Goal: Find specific page/section: Find specific page/section

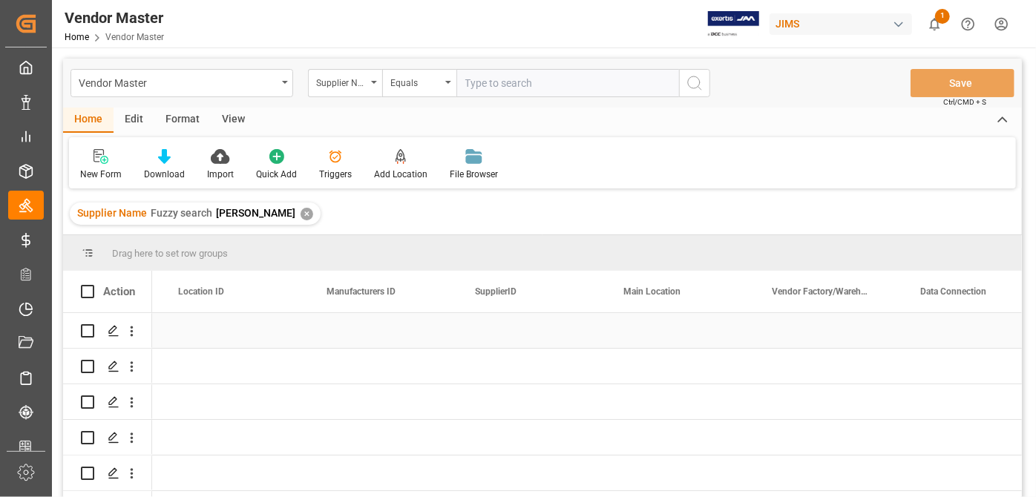
scroll to position [0, 1883]
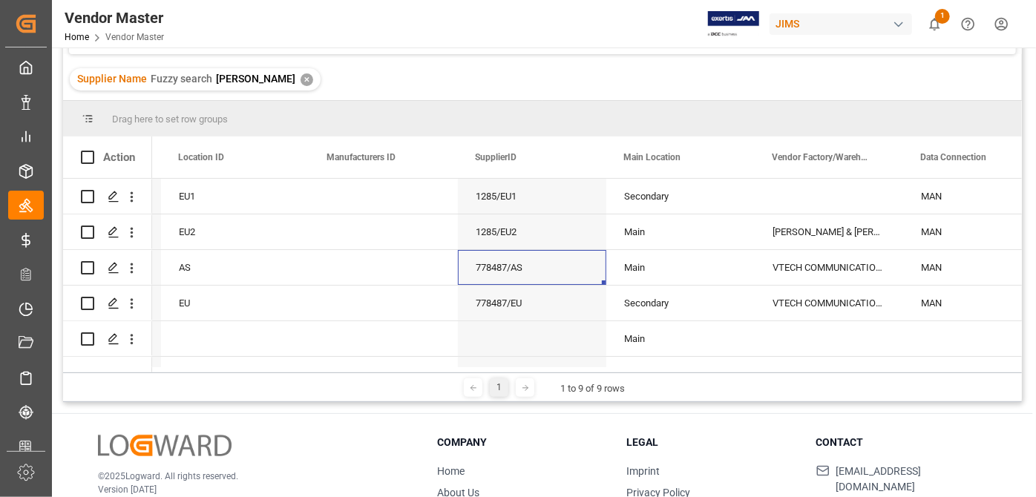
click at [464, 75] on div "Supplier Name Fuzzy search [PERSON_NAME] ✕" at bounding box center [542, 80] width 958 height 42
click at [255, 77] on div "Supplier Name Fuzzy search [PERSON_NAME] ✕" at bounding box center [195, 79] width 251 height 22
click at [300, 78] on div "✕" at bounding box center [306, 79] width 13 height 13
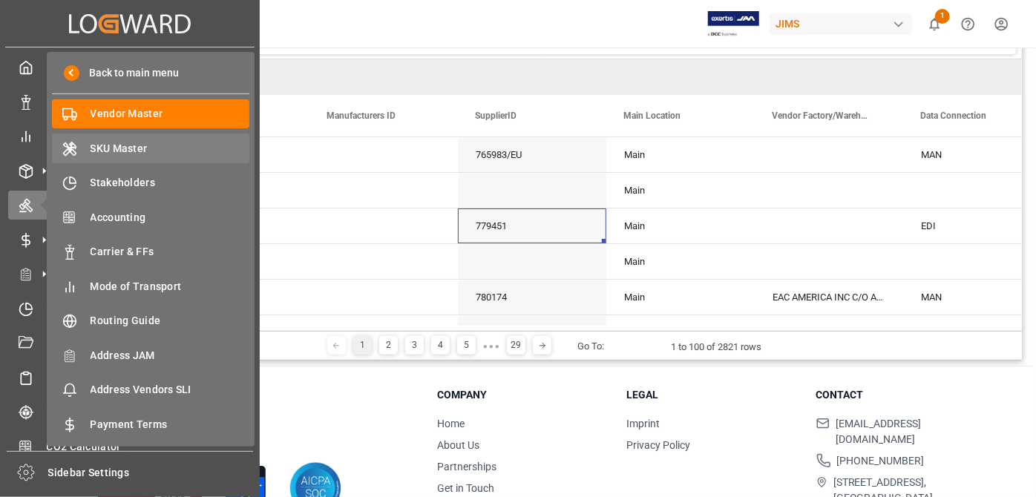
click at [123, 149] on span "SKU Master" at bounding box center [170, 149] width 159 height 16
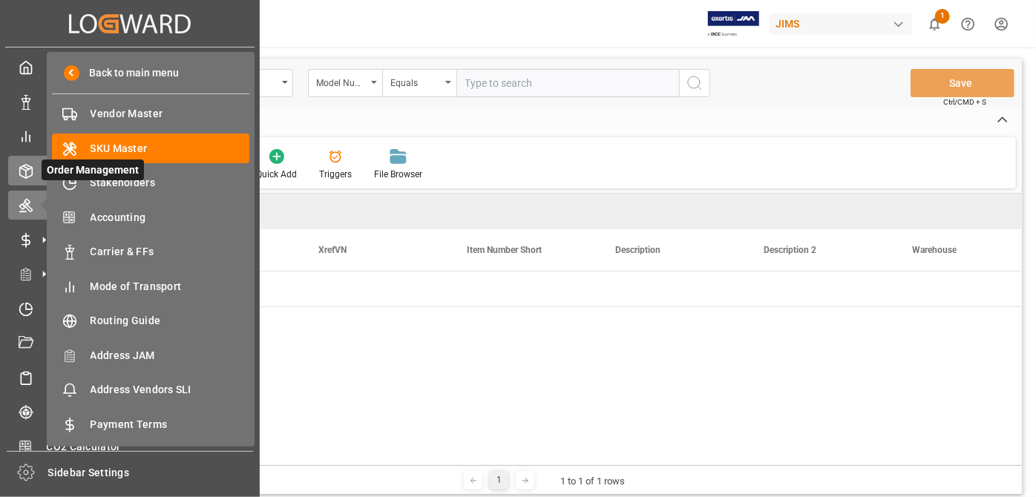
click at [19, 159] on div "Order Management Order Management" at bounding box center [129, 170] width 243 height 29
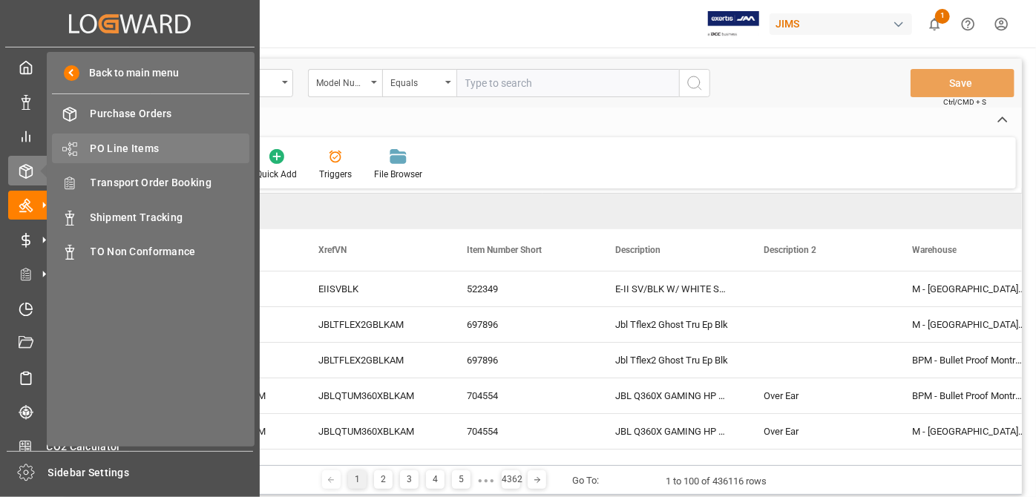
click at [171, 145] on span "PO Line Items" at bounding box center [170, 149] width 159 height 16
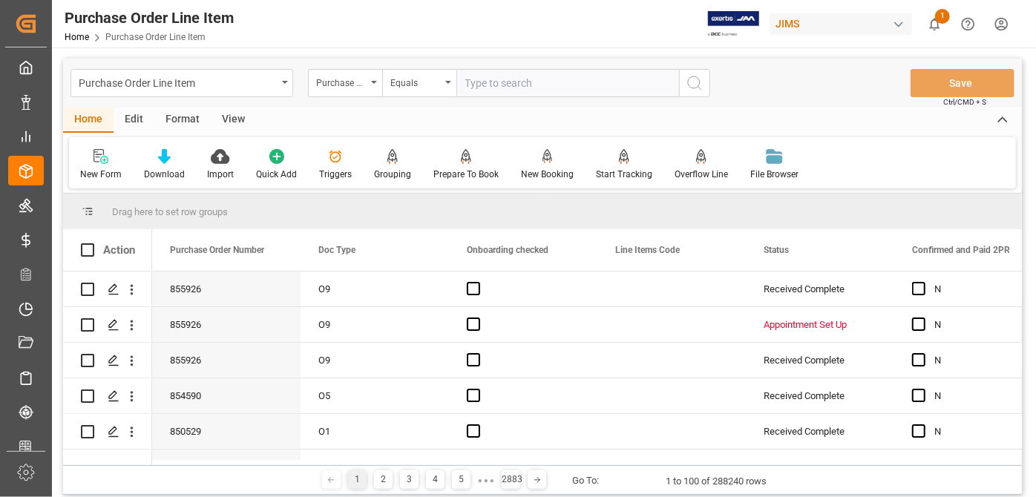
click at [441, 131] on div "Home Edit Format View" at bounding box center [542, 120] width 958 height 25
click at [339, 116] on div "Home Edit Format View" at bounding box center [542, 120] width 958 height 25
click at [520, 62] on div "Purchase Order Line Item Purchase Order Number Equals Save Ctrl/CMD + S" at bounding box center [542, 83] width 958 height 49
click at [520, 86] on input "text" at bounding box center [567, 83] width 223 height 28
type input "dunlop"
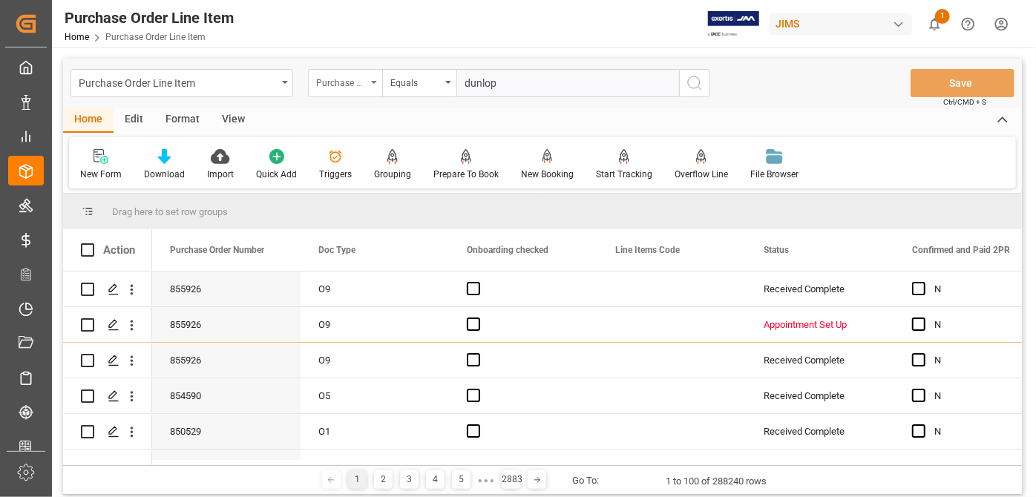
click at [352, 77] on div "Purchase Order Number" at bounding box center [341, 81] width 50 height 17
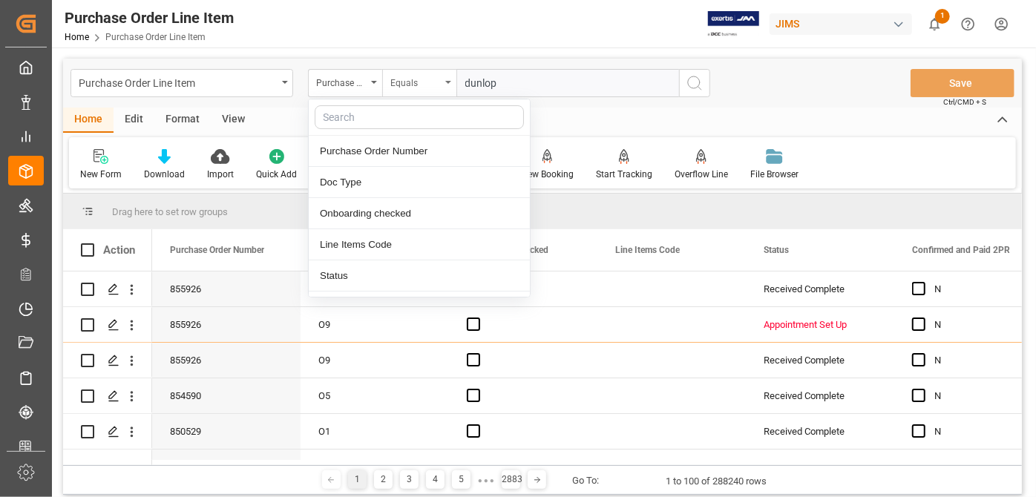
click at [435, 83] on div "Equals" at bounding box center [415, 81] width 50 height 17
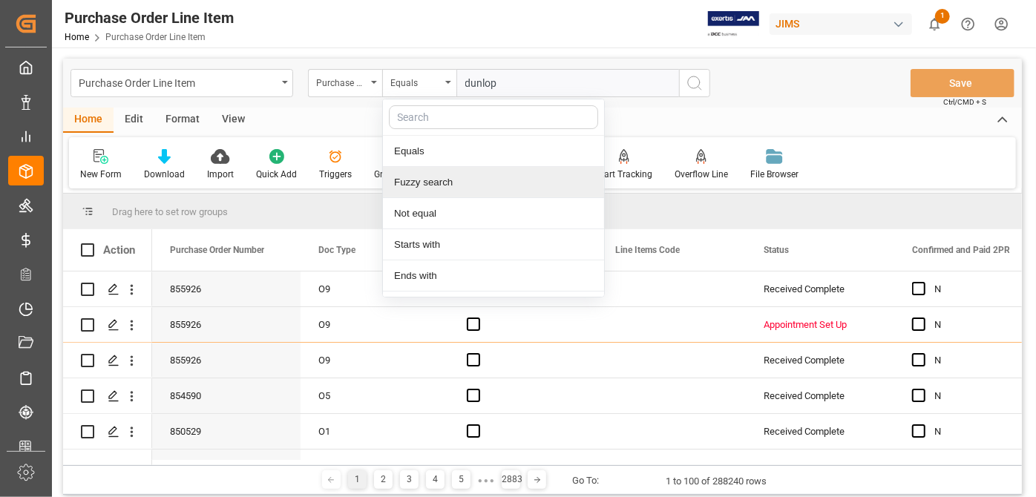
click at [448, 179] on div "Fuzzy search" at bounding box center [493, 182] width 221 height 31
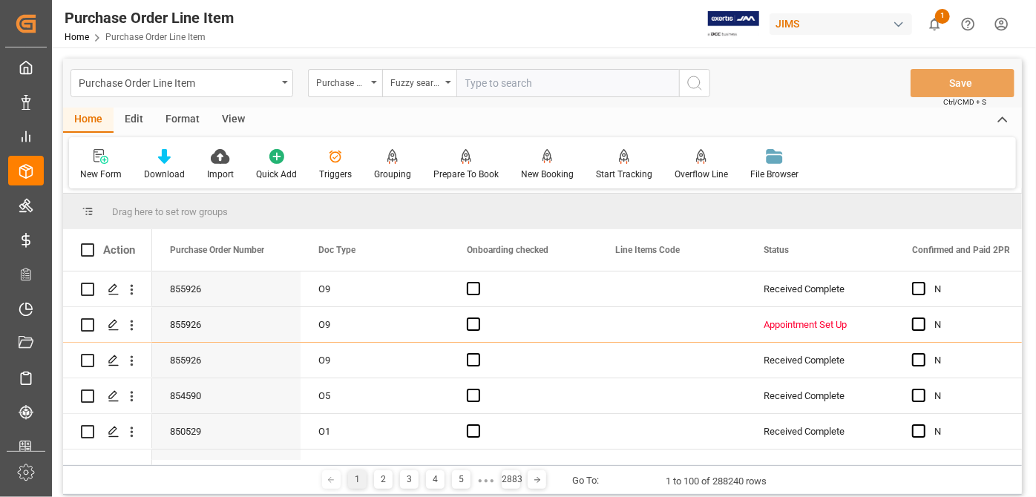
click at [616, 85] on input "text" at bounding box center [567, 83] width 223 height 28
click at [675, 88] on input "dunlop" at bounding box center [567, 83] width 223 height 28
type input "dunlop"
click at [688, 82] on icon "search button" at bounding box center [694, 83] width 18 height 18
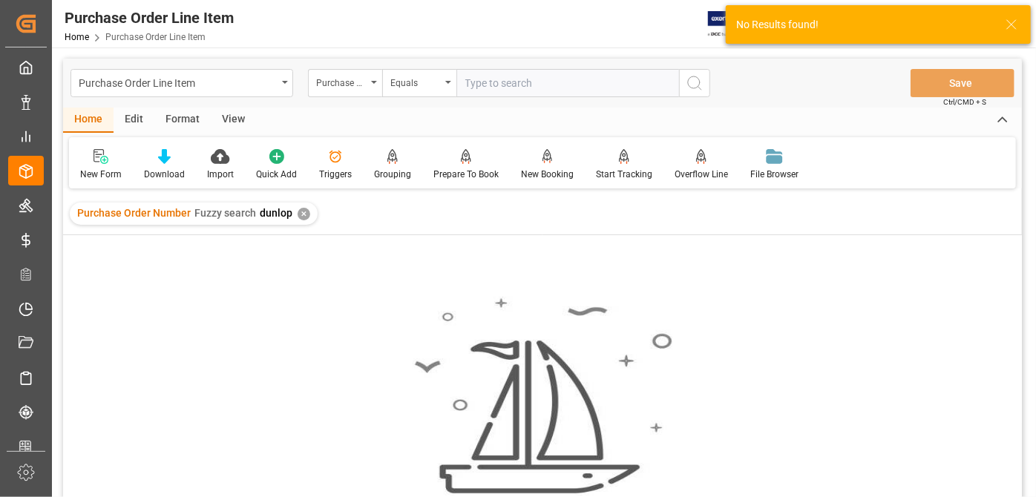
click at [306, 218] on div "Purchase Order Number Fuzzy search dunlop ✕" at bounding box center [194, 214] width 248 height 22
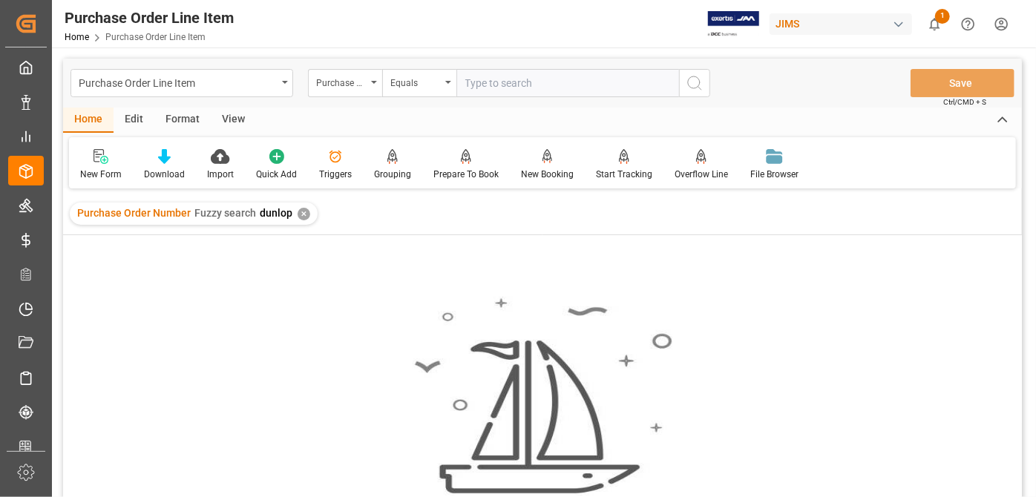
click at [298, 214] on div "✕" at bounding box center [303, 214] width 13 height 13
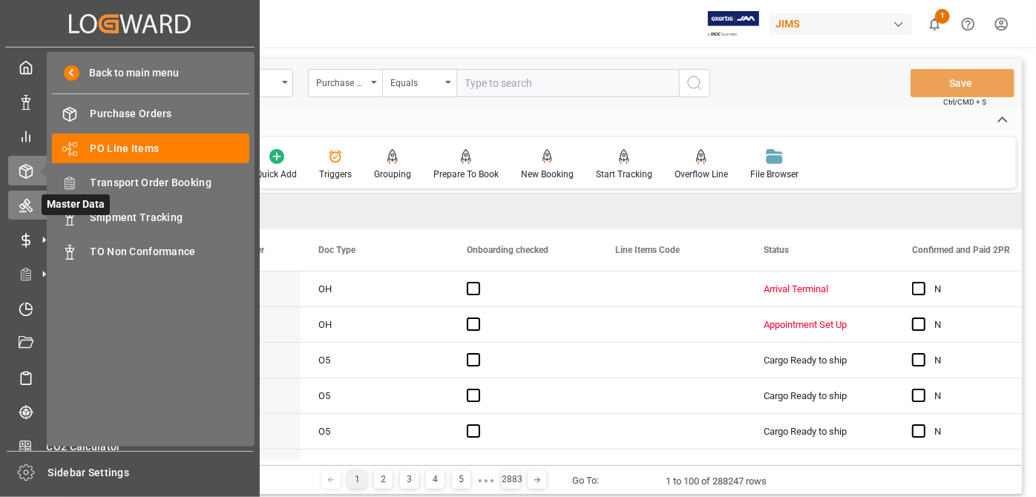
click at [27, 200] on icon at bounding box center [25, 206] width 13 height 13
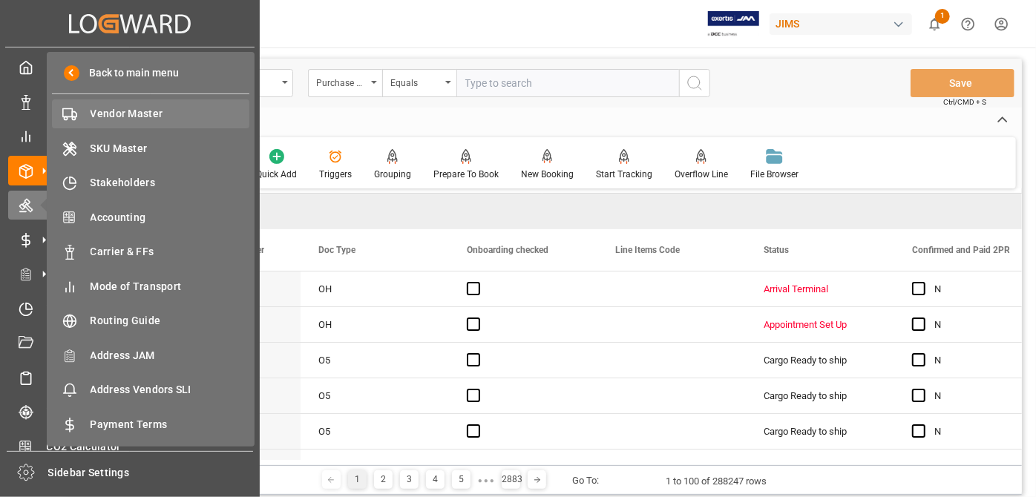
click at [140, 111] on span "Vendor Master" at bounding box center [170, 114] width 159 height 16
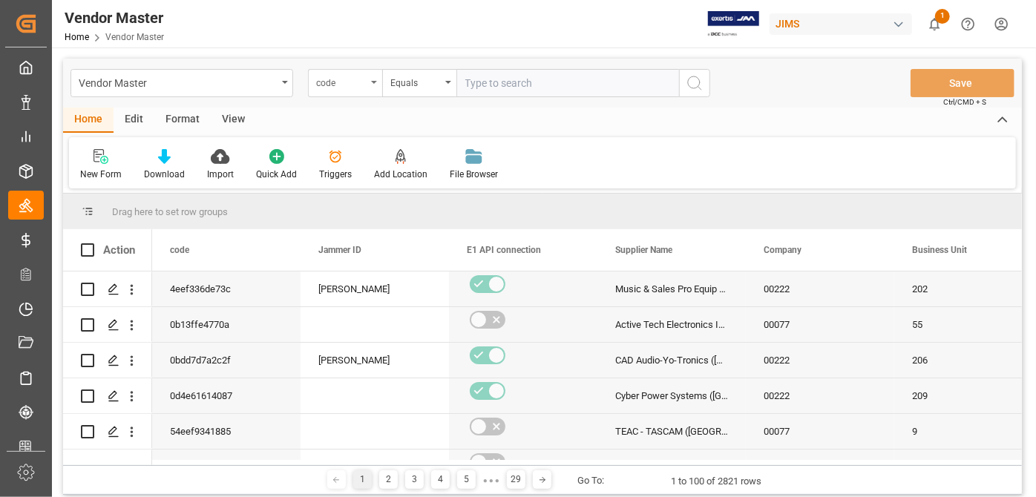
click at [352, 89] on div "code" at bounding box center [345, 83] width 74 height 28
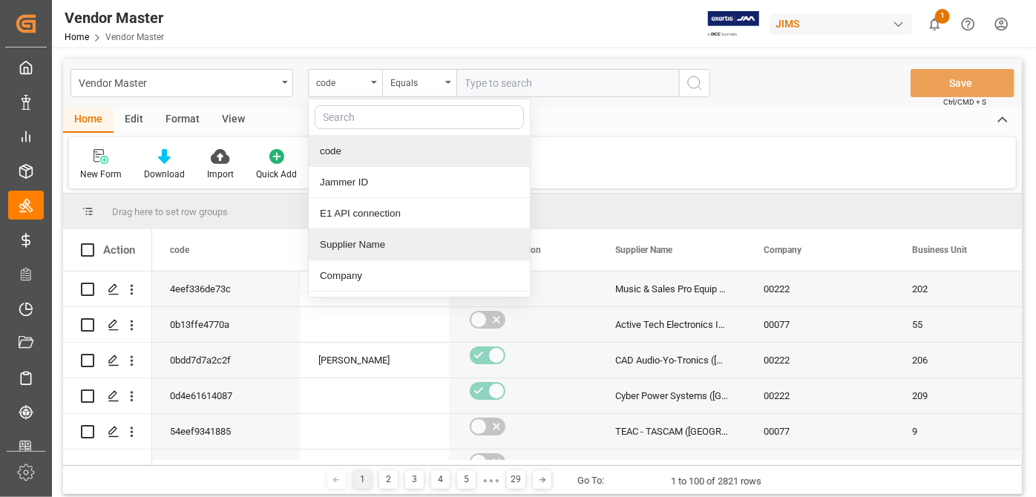
click at [421, 240] on div "Supplier Name" at bounding box center [419, 244] width 221 height 31
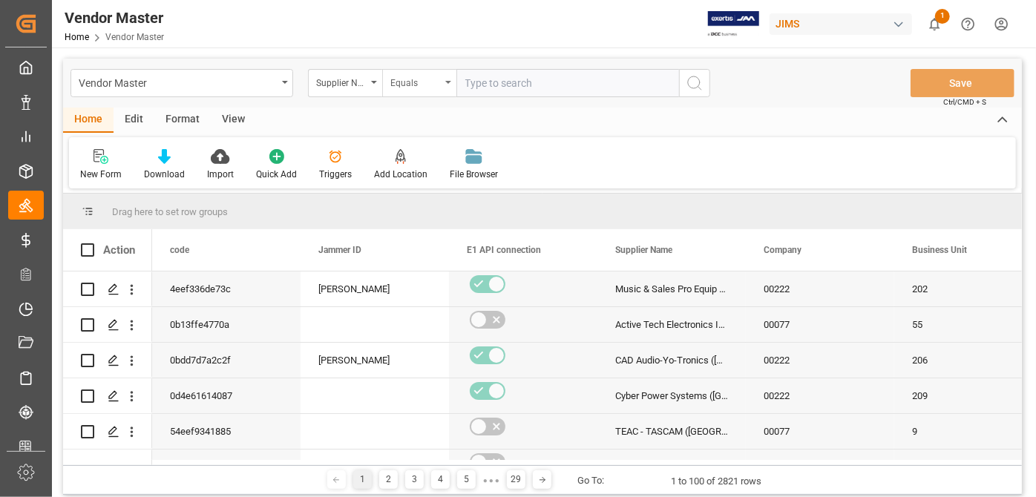
click at [435, 85] on div "Equals" at bounding box center [415, 81] width 50 height 17
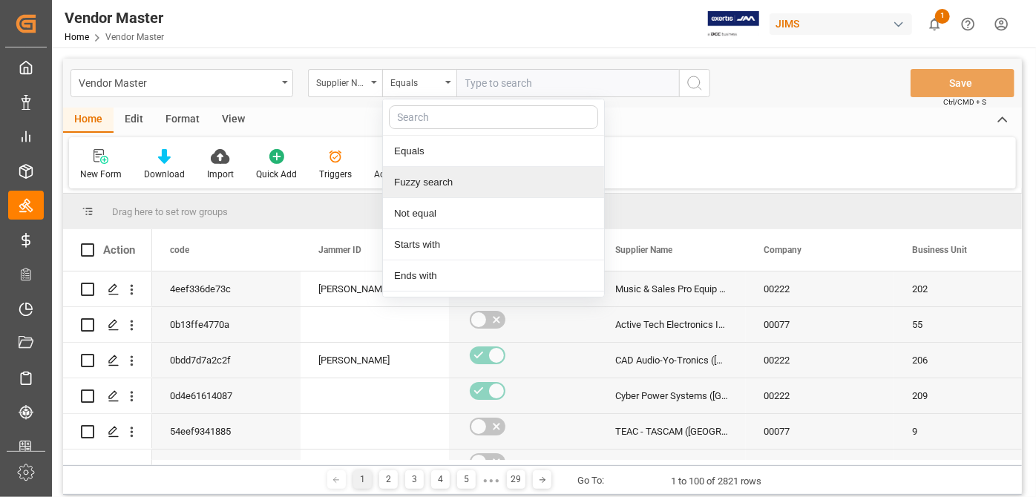
drag, startPoint x: 450, startPoint y: 174, endPoint x: 564, endPoint y: 85, distance: 144.2
click at [455, 172] on div "Fuzzy search" at bounding box center [493, 182] width 221 height 31
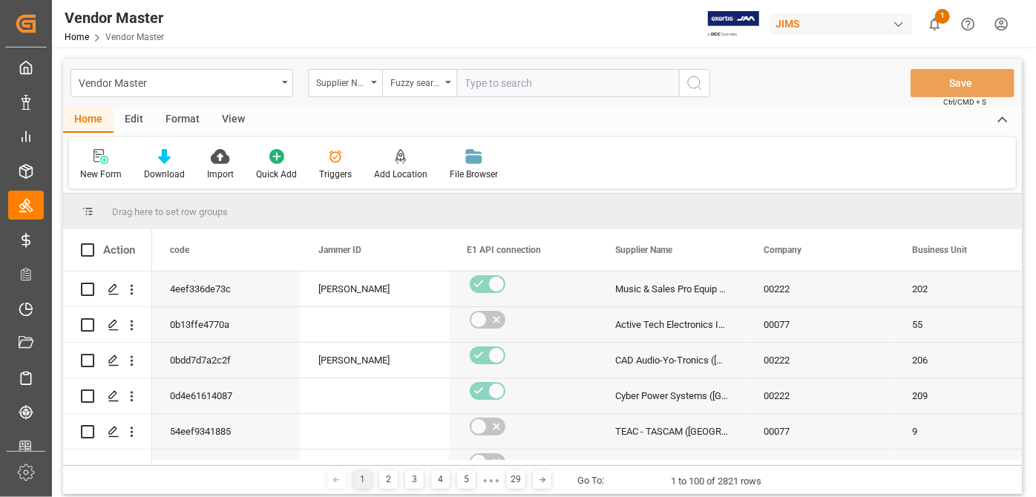
click at [564, 85] on input "text" at bounding box center [567, 83] width 223 height 28
type input "dunlop"
click at [691, 86] on icon "search button" at bounding box center [694, 83] width 18 height 18
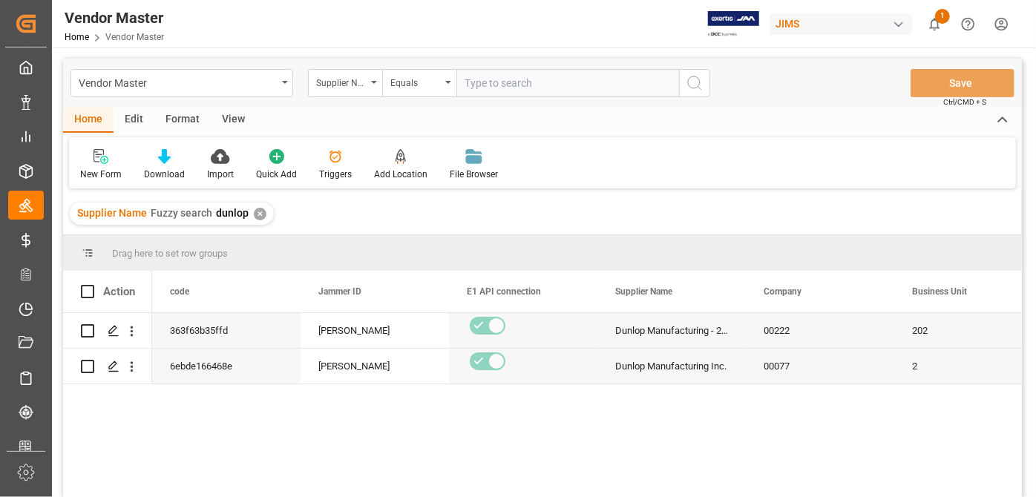
scroll to position [67, 0]
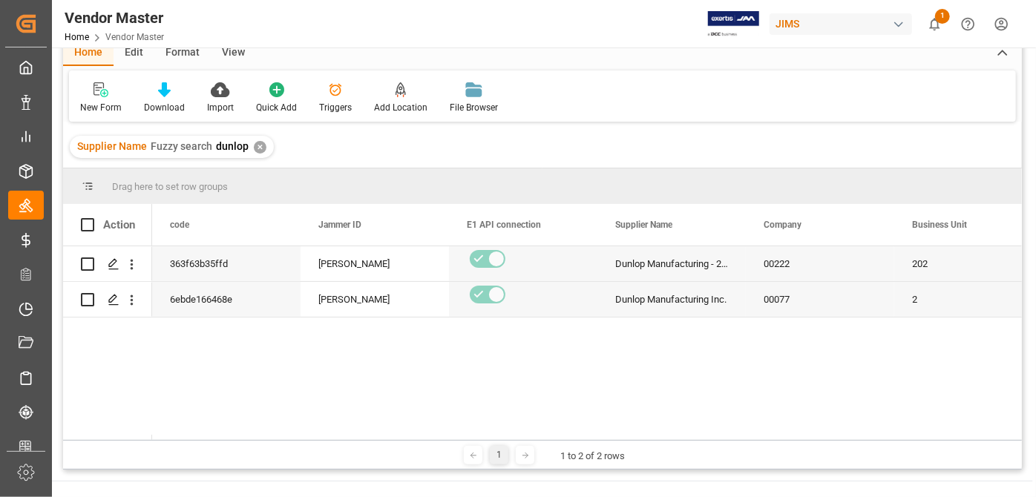
click at [226, 435] on div at bounding box center [586, 437] width 869 height 5
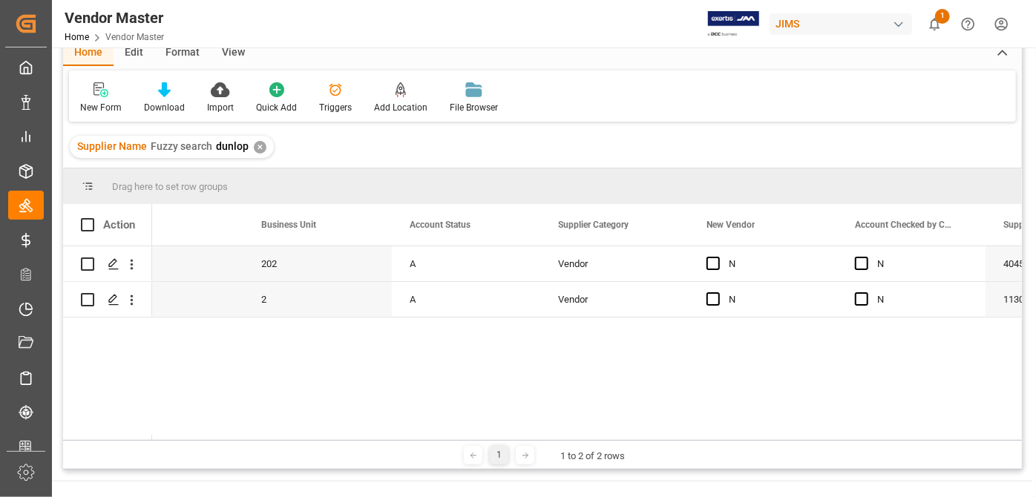
scroll to position [0, 0]
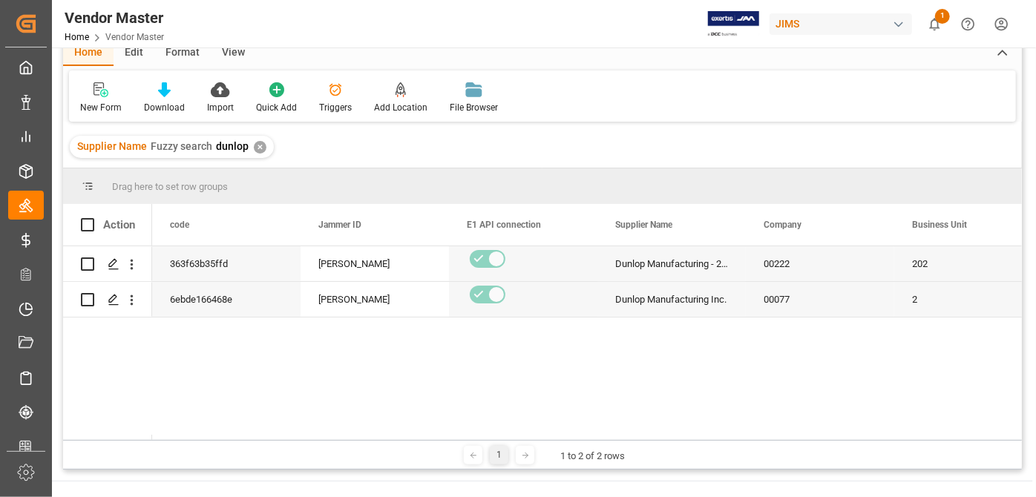
drag, startPoint x: 225, startPoint y: 432, endPoint x: 237, endPoint y: 433, distance: 12.7
drag, startPoint x: 202, startPoint y: 434, endPoint x: 255, endPoint y: 439, distance: 53.7
click at [255, 439] on div "Drag here to set row groups Drag here to set column labels Action Supplier Name…" at bounding box center [542, 318] width 958 height 301
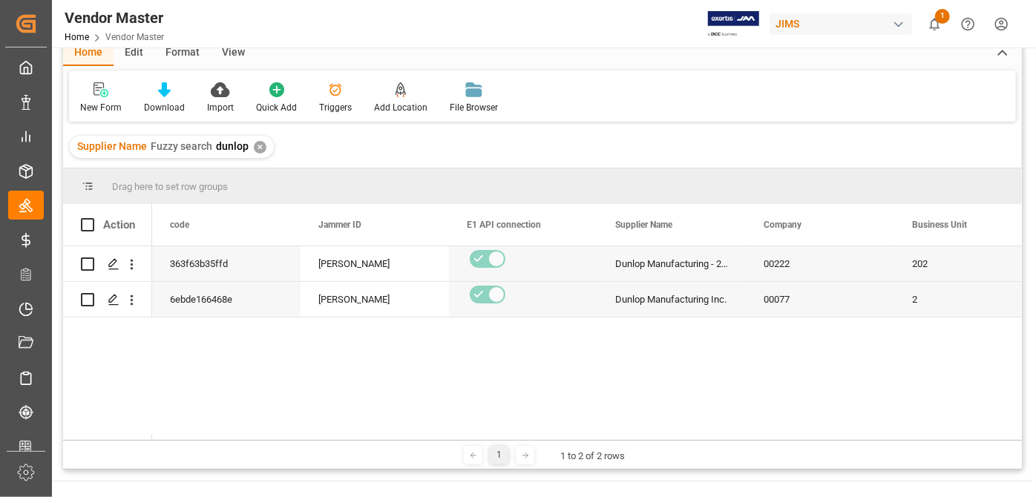
click at [697, 396] on div "Dunlop Manufacturing - 212 00222 202 A 363f63b35ffd Sophia Zhang Dunlop Manufac…" at bounding box center [586, 343] width 869 height 194
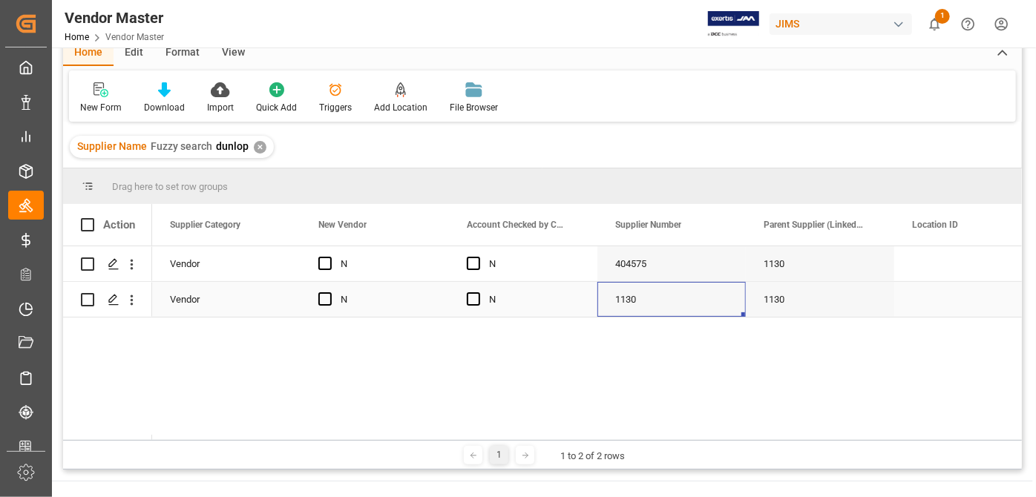
click at [651, 306] on div "1130" at bounding box center [671, 299] width 148 height 35
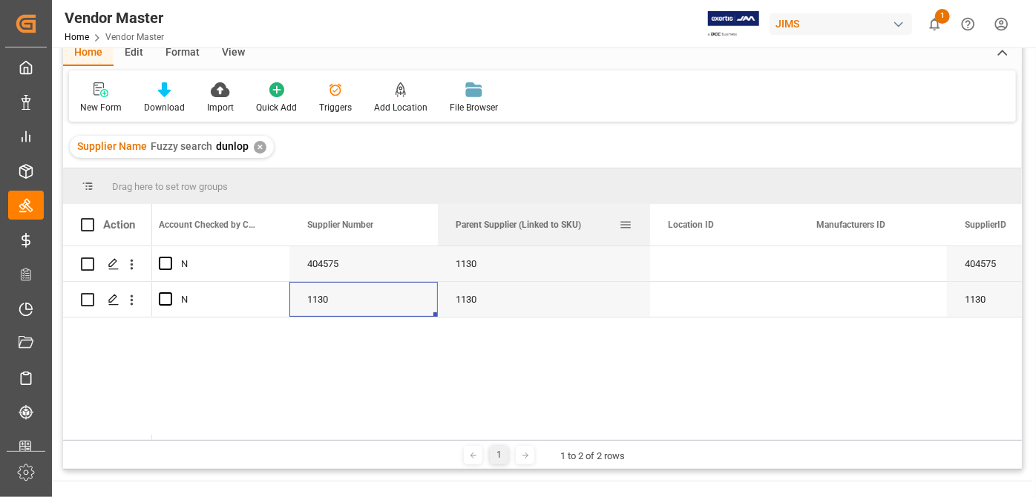
drag, startPoint x: 583, startPoint y: 227, endPoint x: 647, endPoint y: 243, distance: 65.9
click at [647, 243] on div at bounding box center [650, 225] width 6 height 42
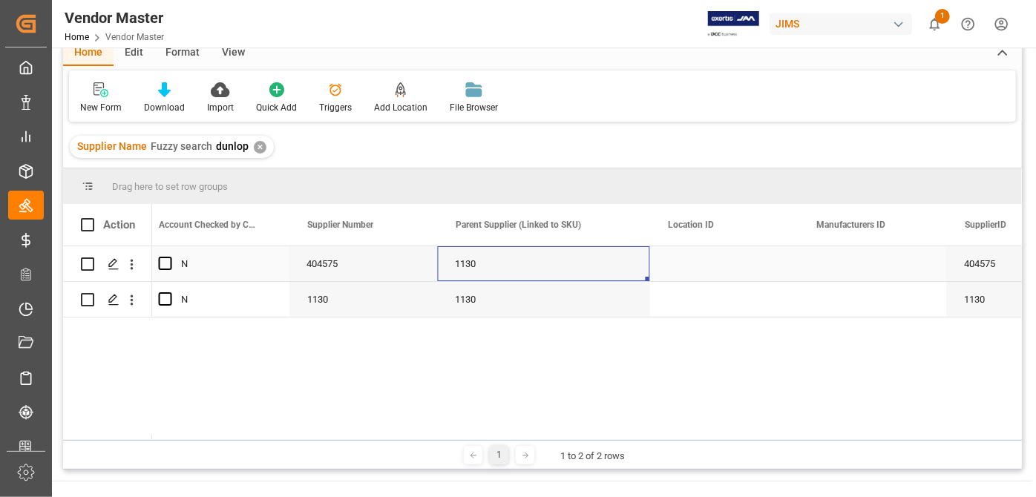
click at [544, 263] on div "1130" at bounding box center [544, 263] width 212 height 35
click at [533, 293] on div "1130" at bounding box center [544, 299] width 212 height 35
click at [511, 266] on div "1130" at bounding box center [544, 263] width 212 height 35
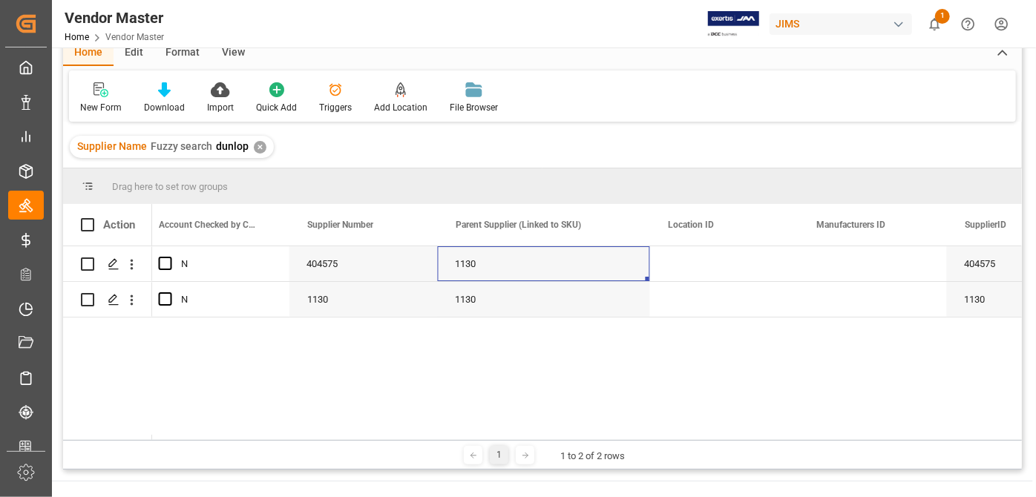
click at [312, 440] on div "1 1 to 2 of 2 rows" at bounding box center [542, 455] width 958 height 30
drag, startPoint x: 332, startPoint y: 438, endPoint x: 381, endPoint y: 439, distance: 49.0
click at [381, 440] on div "1 1 to 2 of 2 rows" at bounding box center [542, 455] width 958 height 30
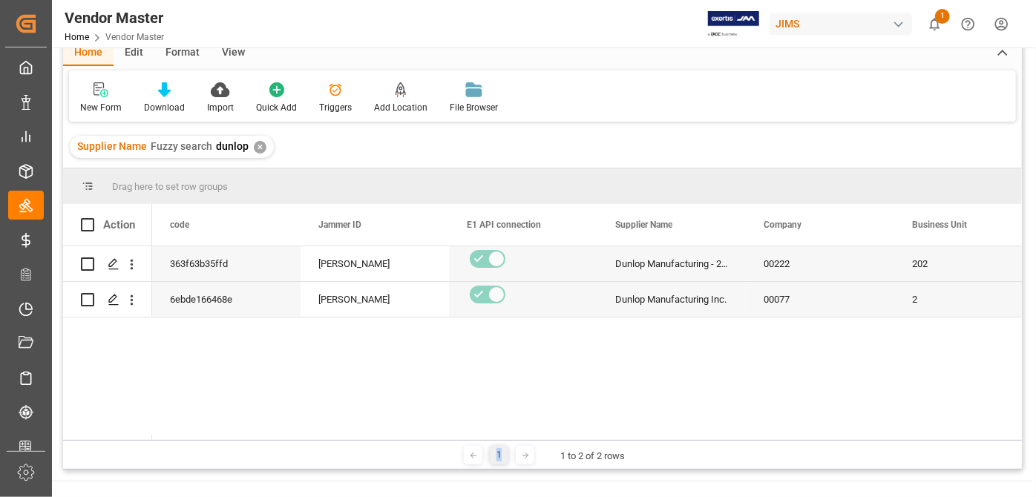
drag, startPoint x: 212, startPoint y: 434, endPoint x: 271, endPoint y: 448, distance: 60.3
click at [277, 450] on div "Drag here to set row groups Drag here to set column labels Action code Jammer I…" at bounding box center [542, 318] width 958 height 301
click at [194, 440] on div "1 1 to 2 of 2 rows" at bounding box center [542, 455] width 958 height 30
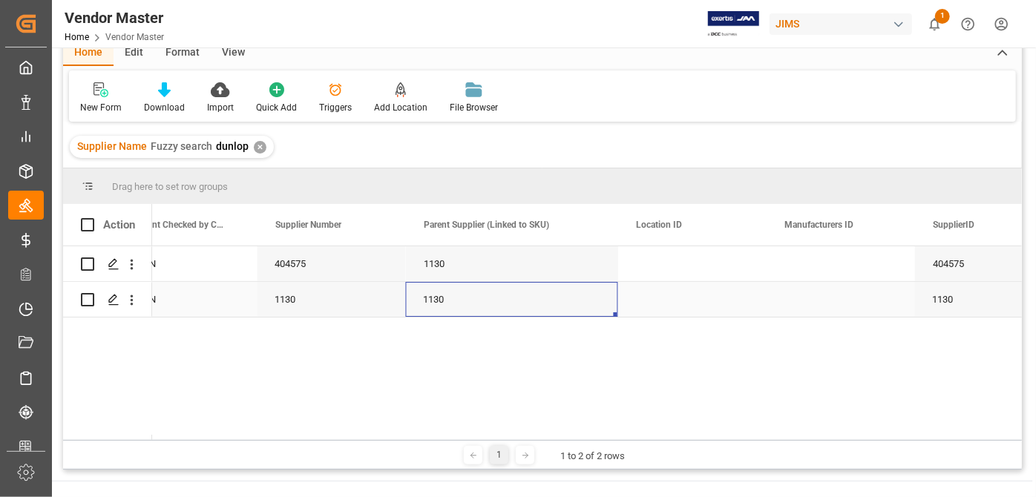
click at [465, 296] on div "1130" at bounding box center [512, 299] width 212 height 35
click at [309, 309] on div "1130" at bounding box center [331, 299] width 148 height 35
